Goal: Task Accomplishment & Management: Manage account settings

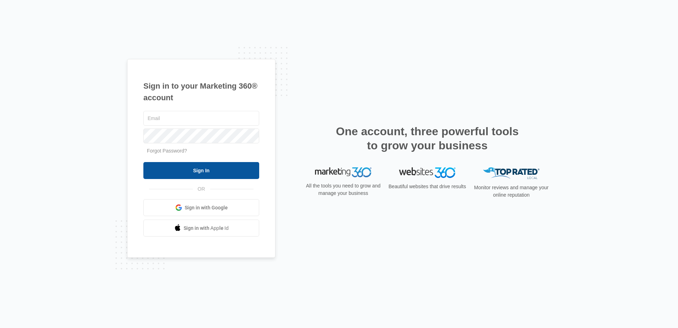
type input "[EMAIL_ADDRESS][DOMAIN_NAME]"
click at [203, 171] on input "Sign In" at bounding box center [201, 170] width 116 height 17
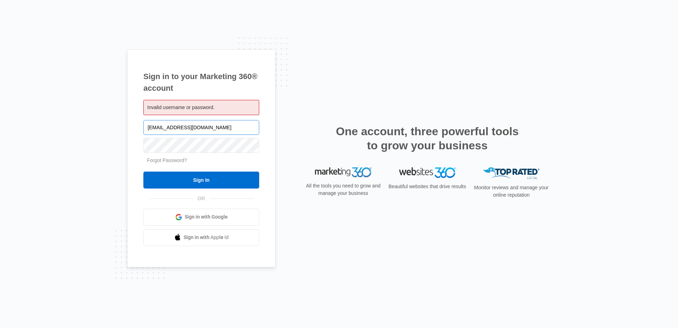
click at [201, 130] on input "[EMAIL_ADDRESS][DOMAIN_NAME]" at bounding box center [201, 127] width 116 height 15
click at [77, 147] on div "Sign in to your Marketing 360® account Invalid username or password. [EMAIL_ADD…" at bounding box center [339, 164] width 678 height 328
click at [154, 177] on input "Sign In" at bounding box center [201, 180] width 116 height 17
click at [84, 147] on div "Sign in to your Marketing 360® account Invalid username or password. [EMAIL_ADD…" at bounding box center [339, 164] width 678 height 328
click at [150, 183] on input "Sign In" at bounding box center [201, 180] width 116 height 17
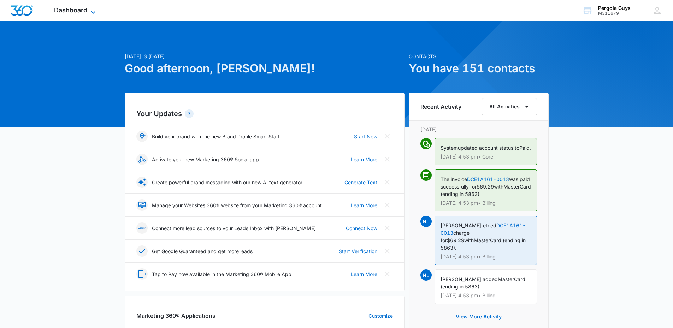
click at [94, 9] on icon at bounding box center [93, 12] width 8 height 8
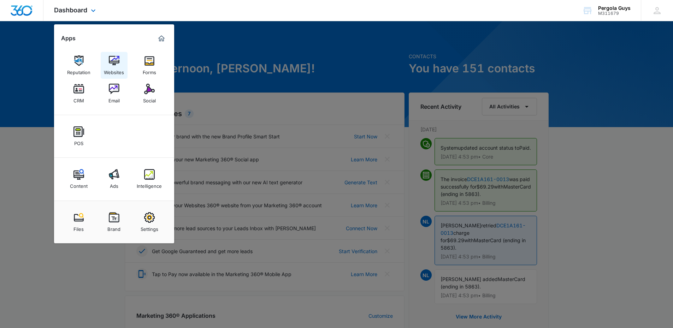
click at [113, 65] on img at bounding box center [114, 60] width 11 height 11
